Goal: Task Accomplishment & Management: Manage account settings

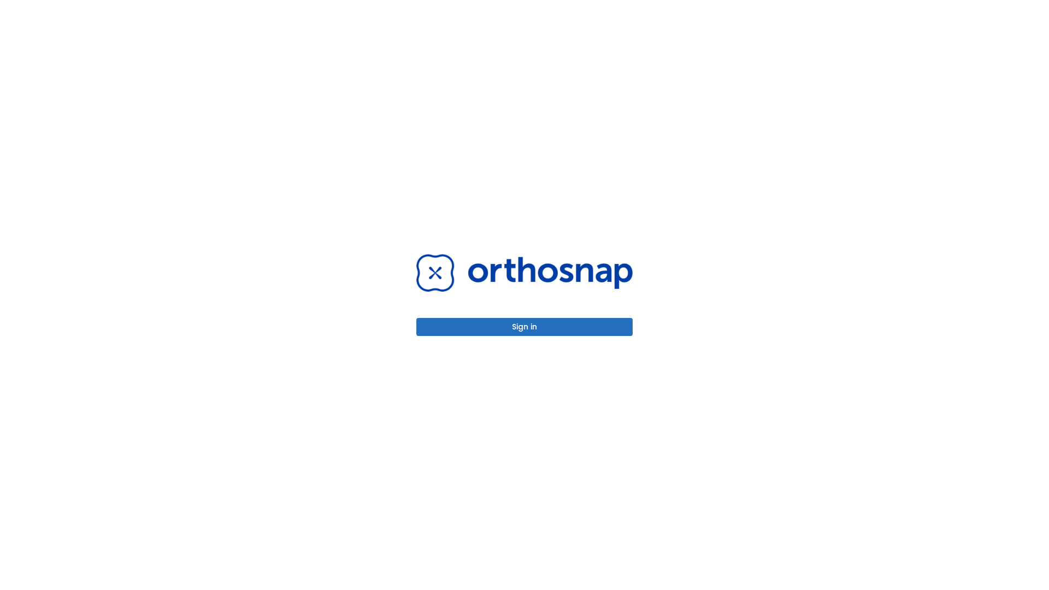
click at [525, 327] on button "Sign in" at bounding box center [524, 327] width 216 height 18
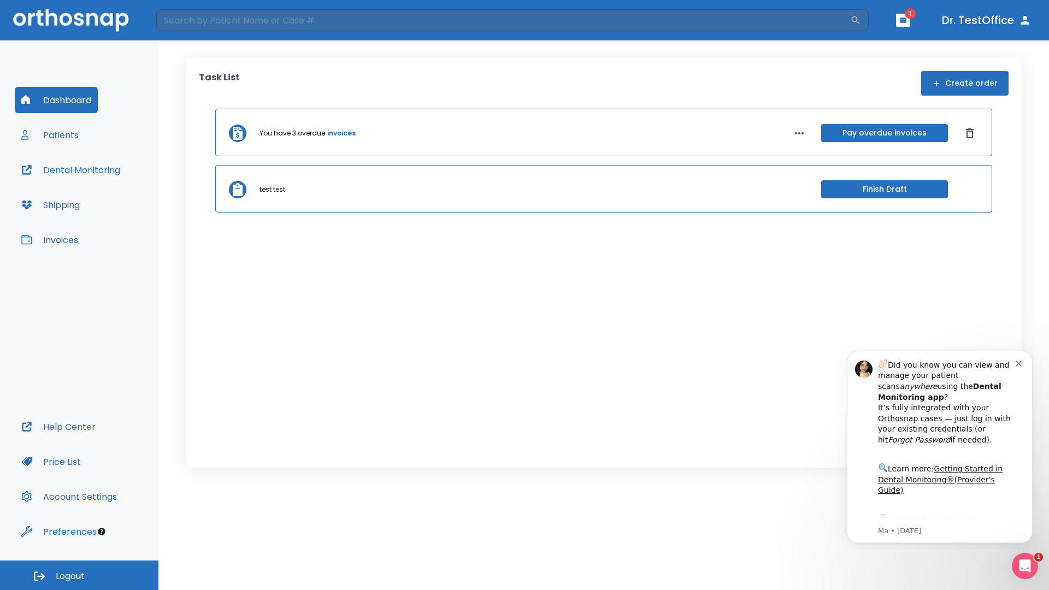
click at [79, 575] on span "Logout" at bounding box center [70, 576] width 29 height 12
